Goal: Task Accomplishment & Management: Manage account settings

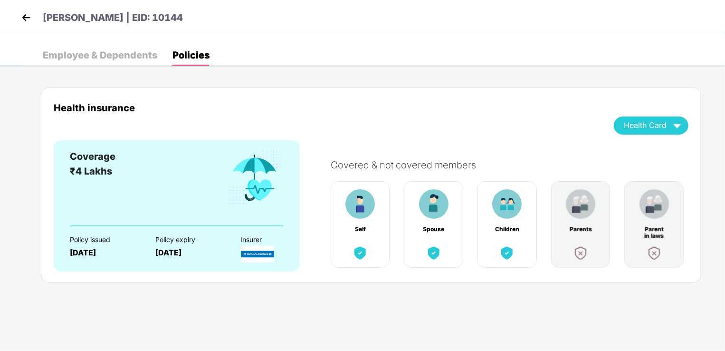
click at [25, 20] on img at bounding box center [26, 17] width 14 height 14
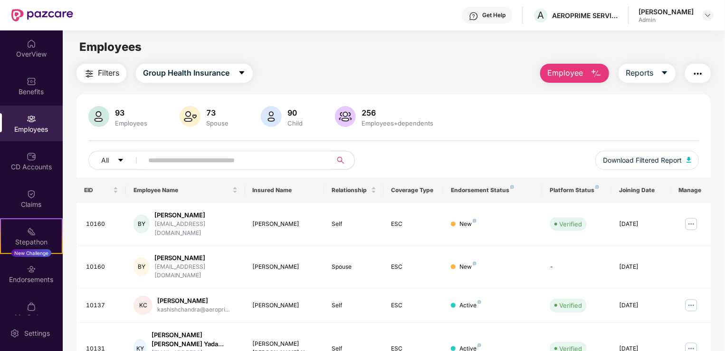
click at [168, 159] on input "text" at bounding box center [233, 160] width 171 height 14
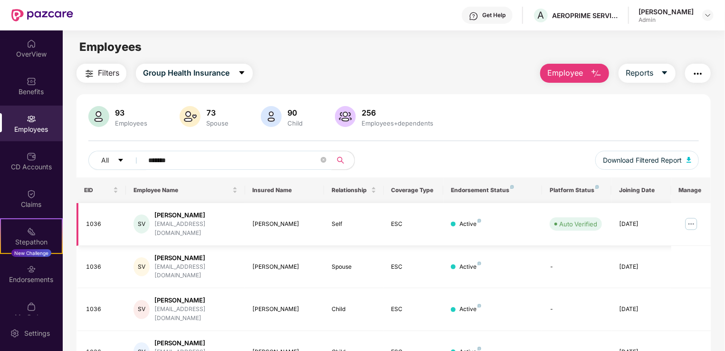
type input "*******"
click at [688, 219] on img at bounding box center [690, 223] width 15 height 15
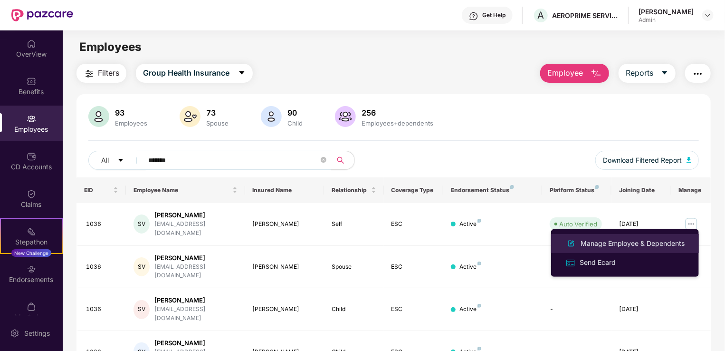
click at [598, 245] on div "Manage Employee & Dependents" at bounding box center [633, 243] width 108 height 10
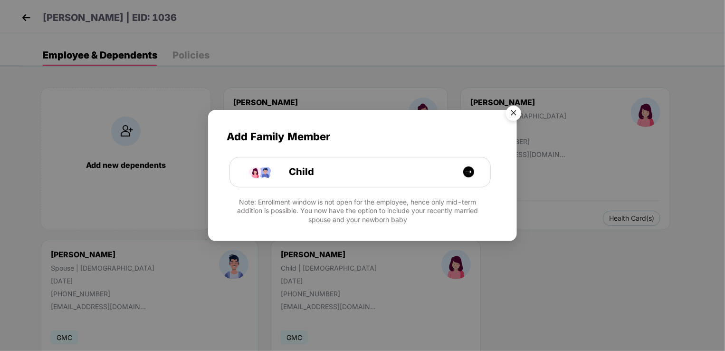
click at [516, 112] on img "Close" at bounding box center [513, 114] width 27 height 27
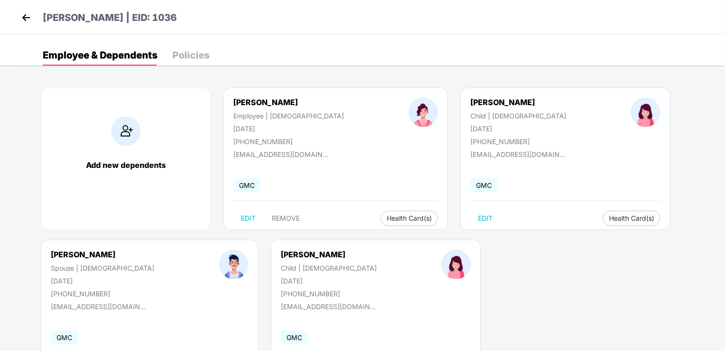
click at [170, 49] on div "Employee & Dependents Policies" at bounding box center [126, 55] width 167 height 21
click at [204, 61] on div "Policies" at bounding box center [190, 55] width 37 height 21
